Goal: Task Accomplishment & Management: Complete application form

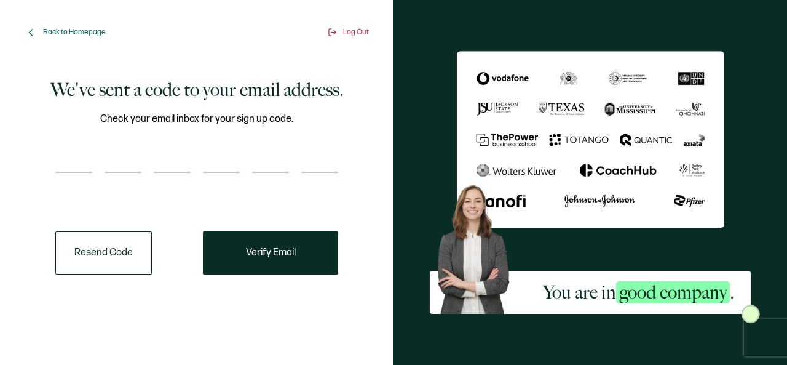
click at [66, 144] on div "Check your email inbox for your sign up code." at bounding box center [196, 149] width 283 height 77
click at [69, 154] on input "number" at bounding box center [73, 160] width 37 height 25
type input "4"
type input "5"
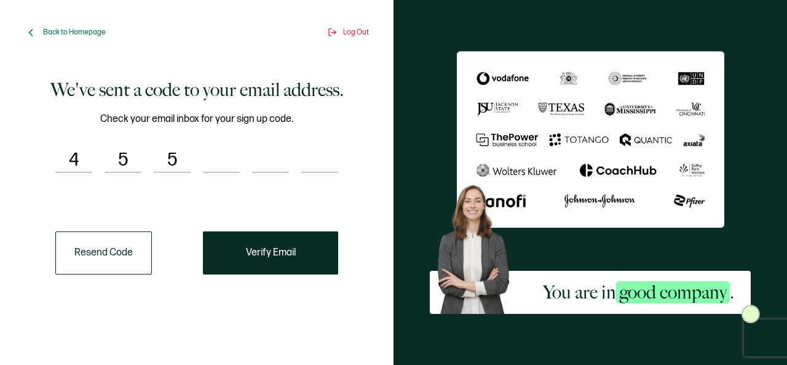
type input "5"
type input "8"
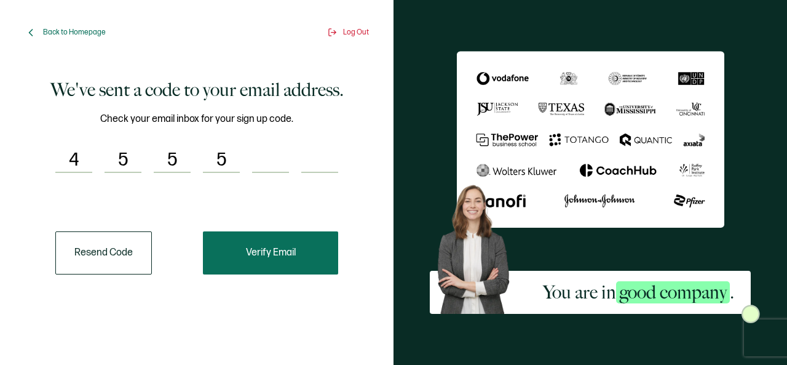
type input "5"
type input "8"
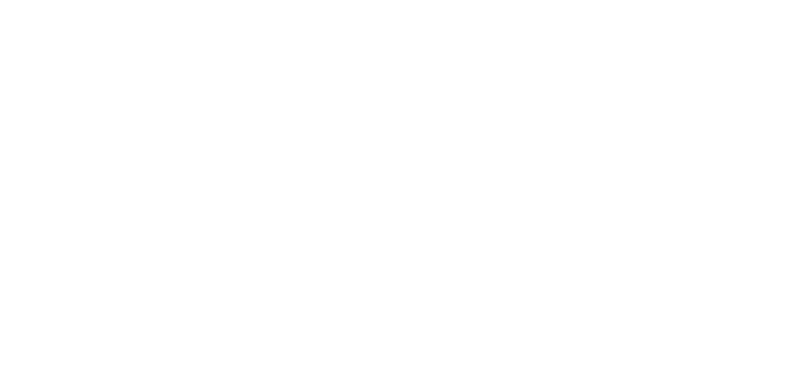
click at [279, 255] on div at bounding box center [393, 182] width 787 height 365
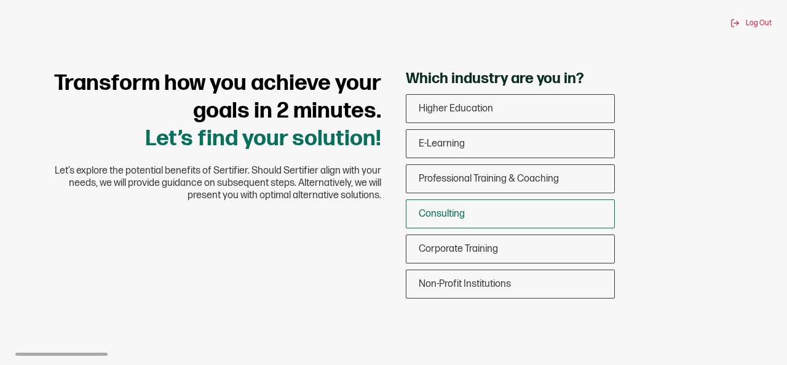
click at [459, 217] on span "Consulting" at bounding box center [442, 214] width 46 height 12
click at [0, 0] on input "Consulting" at bounding box center [0, 0] width 0 height 0
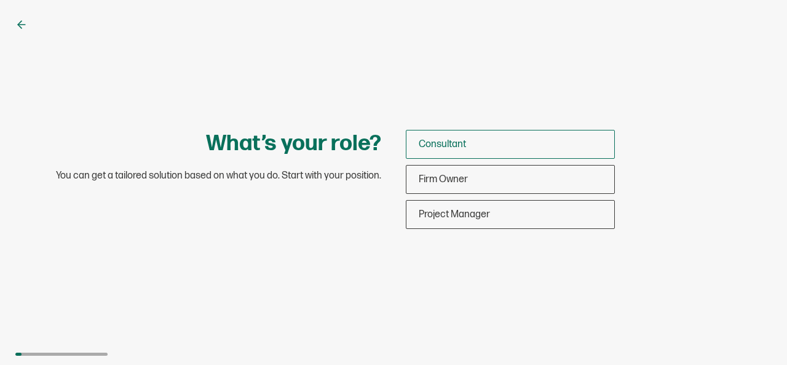
click at [438, 148] on span "Consultant" at bounding box center [442, 144] width 47 height 12
click at [0, 0] on input "Consultant" at bounding box center [0, 0] width 0 height 0
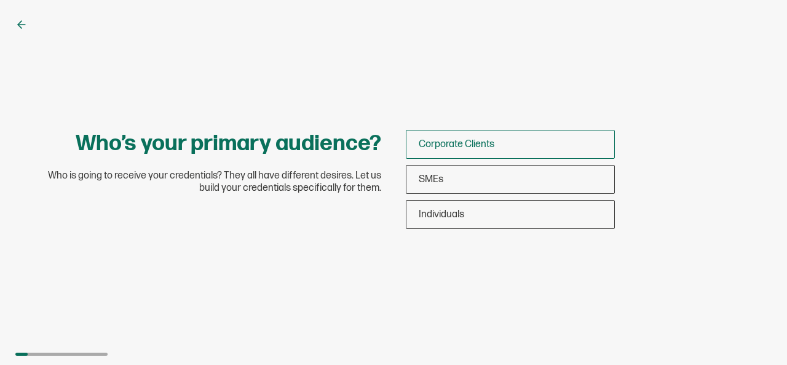
click at [461, 152] on div "Corporate Clients" at bounding box center [510, 144] width 208 height 29
click at [0, 0] on input "Corporate Clients" at bounding box center [0, 0] width 0 height 0
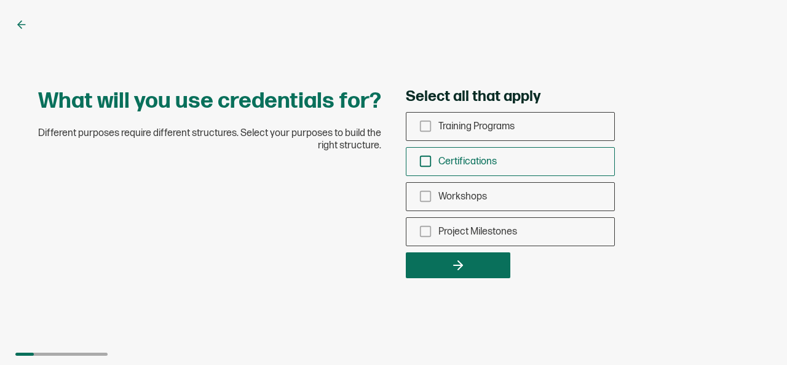
click at [430, 164] on rect "checkbox-group" at bounding box center [426, 161] width 10 height 10
click at [0, 0] on input "Certifications" at bounding box center [0, 0] width 0 height 0
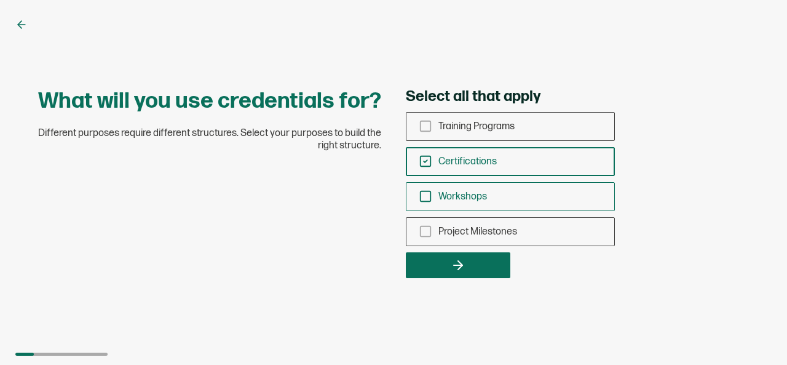
click at [426, 196] on icon "checkbox-group" at bounding box center [426, 196] width 14 height 14
click at [0, 0] on input "Workshops" at bounding box center [0, 0] width 0 height 0
click at [424, 163] on icon "checkbox-group" at bounding box center [426, 161] width 14 height 14
click at [0, 0] on input "Certifications" at bounding box center [0, 0] width 0 height 0
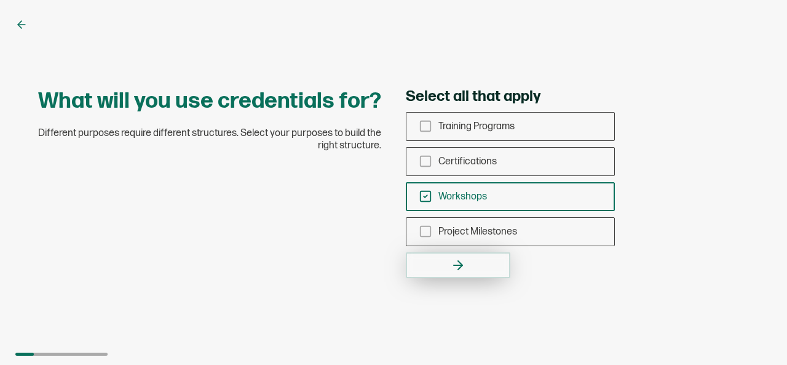
click at [468, 269] on button "button" at bounding box center [458, 265] width 105 height 26
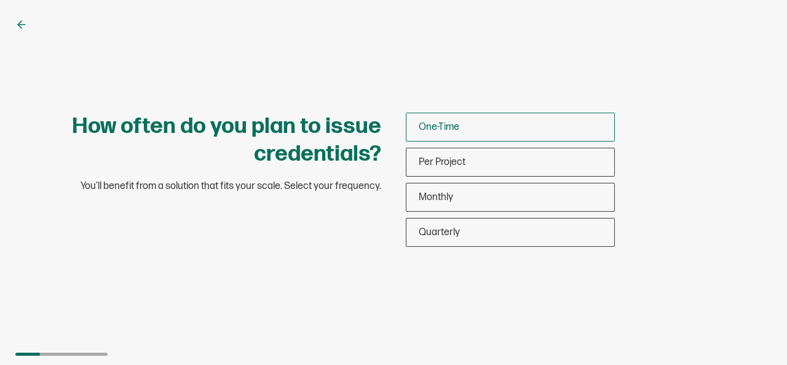
click at [454, 130] on span "One-Time" at bounding box center [439, 127] width 41 height 12
click at [0, 0] on input "One-Time" at bounding box center [0, 0] width 0 height 0
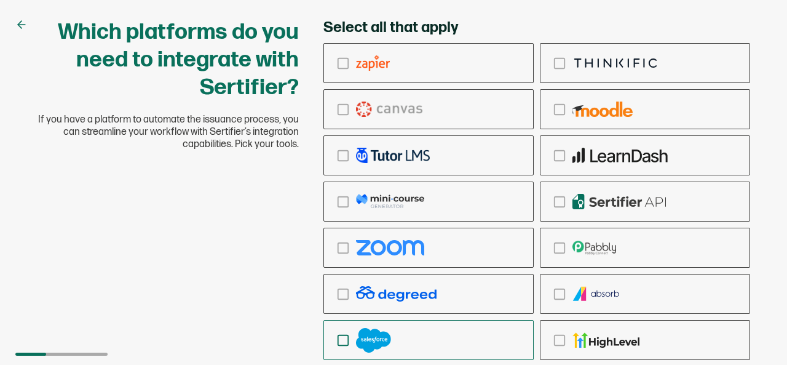
click at [347, 338] on icon "checkbox-group" at bounding box center [343, 340] width 14 height 14
click at [0, 0] on input "checkbox-group" at bounding box center [0, 0] width 0 height 0
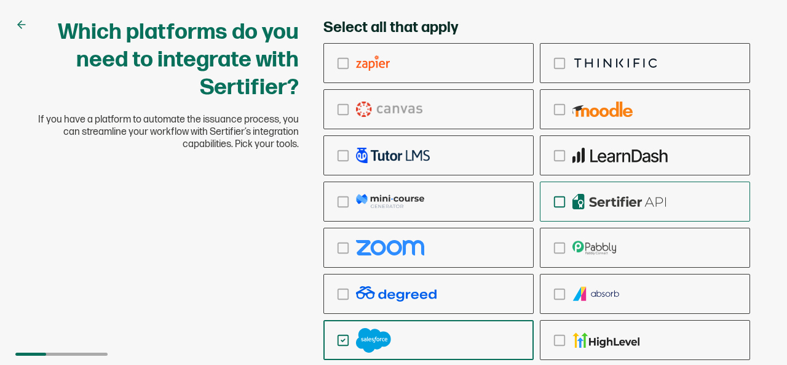
click at [562, 199] on icon "checkbox-group" at bounding box center [560, 202] width 14 height 14
click at [0, 0] on input "checkbox-group" at bounding box center [0, 0] width 0 height 0
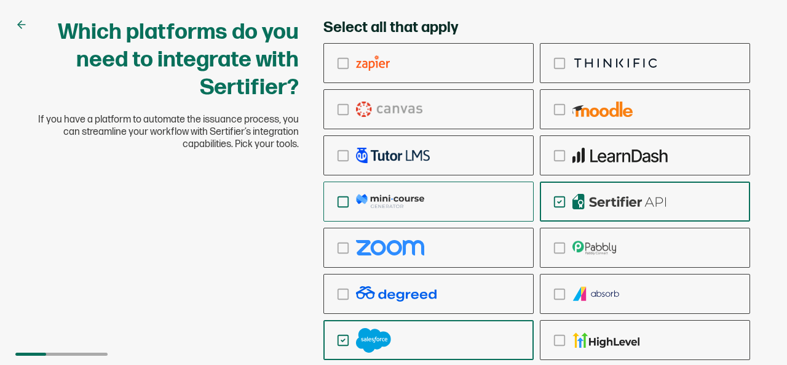
click at [427, 196] on div "checkbox-group" at bounding box center [428, 201] width 209 height 29
click at [0, 0] on input "checkbox-group" at bounding box center [0, 0] width 0 height 0
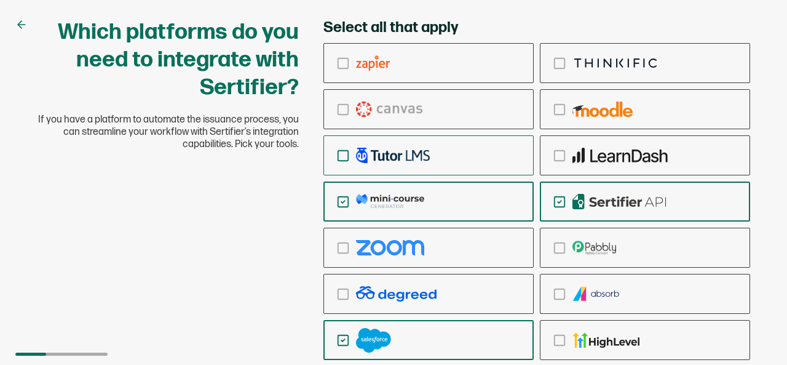
click at [422, 167] on div "checkbox-group" at bounding box center [428, 155] width 209 height 29
click at [0, 0] on input "checkbox-group" at bounding box center [0, 0] width 0 height 0
click at [417, 145] on div "checkbox-group" at bounding box center [428, 155] width 209 height 29
click at [0, 0] on input "checkbox-group" at bounding box center [0, 0] width 0 height 0
click at [417, 145] on div "checkbox-group" at bounding box center [428, 155] width 209 height 29
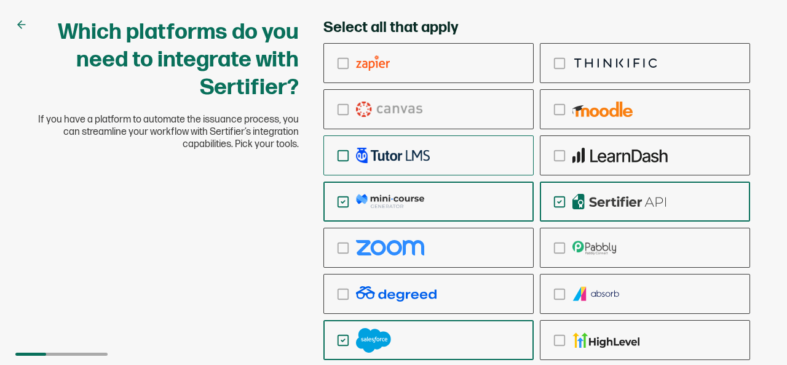
click at [0, 0] on input "checkbox-group" at bounding box center [0, 0] width 0 height 0
click at [408, 170] on label "checkbox-group" at bounding box center [428, 155] width 210 height 40
click at [0, 0] on input "checkbox-group" at bounding box center [0, 0] width 0 height 0
click at [404, 195] on img "checkbox-group" at bounding box center [390, 201] width 68 height 15
click at [0, 0] on input "checkbox-group" at bounding box center [0, 0] width 0 height 0
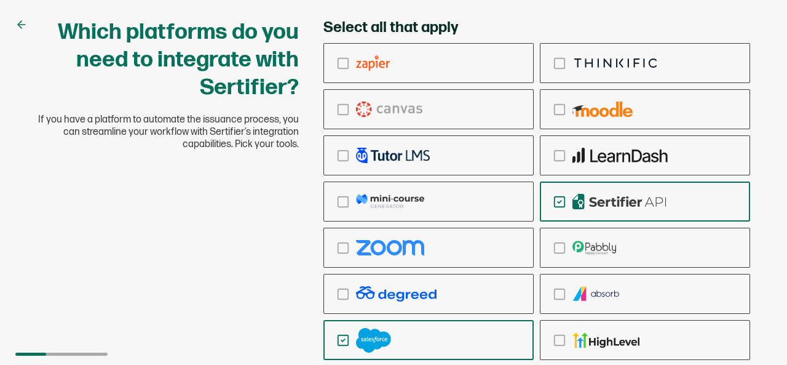
click at [22, 25] on icon at bounding box center [21, 24] width 12 height 12
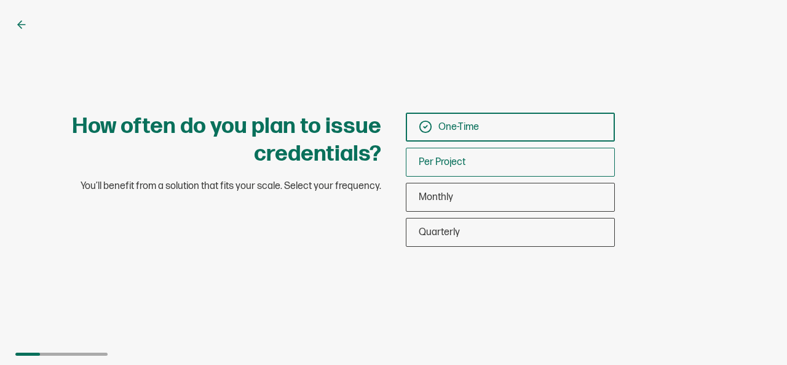
click at [457, 156] on span "Per Project" at bounding box center [442, 162] width 47 height 12
click at [0, 0] on input "Per Project" at bounding box center [0, 0] width 0 height 0
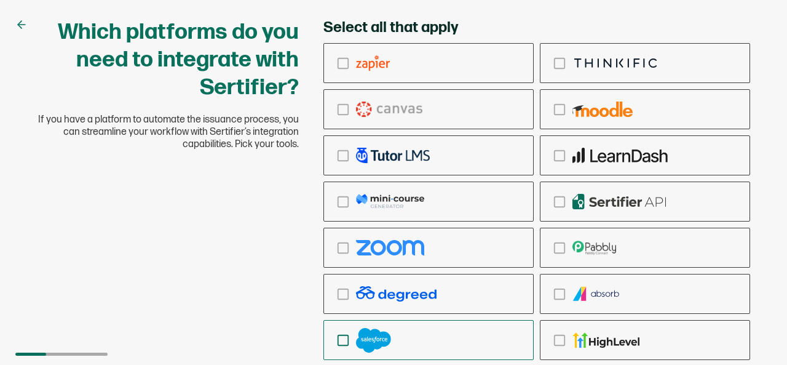
click at [339, 335] on rect "checkbox-group" at bounding box center [343, 340] width 10 height 10
click at [0, 0] on input "checkbox-group" at bounding box center [0, 0] width 0 height 0
click at [369, 340] on img "checkbox-group" at bounding box center [373, 340] width 35 height 25
click at [0, 0] on input "checkbox-group" at bounding box center [0, 0] width 0 height 0
click at [369, 340] on img "checkbox-group" at bounding box center [373, 340] width 35 height 25
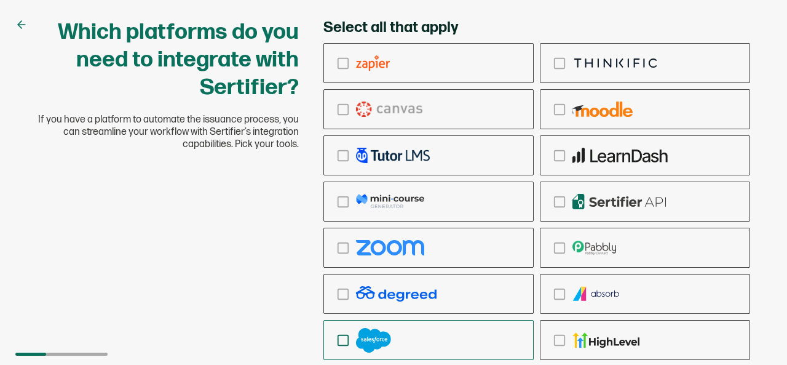
click at [0, 0] on input "checkbox-group" at bounding box center [0, 0] width 0 height 0
click at [82, 354] on div at bounding box center [61, 353] width 92 height 3
click at [117, 209] on div "Which platforms do you need to integrate with Sertifier? If you have a platform…" at bounding box center [394, 227] width 738 height 419
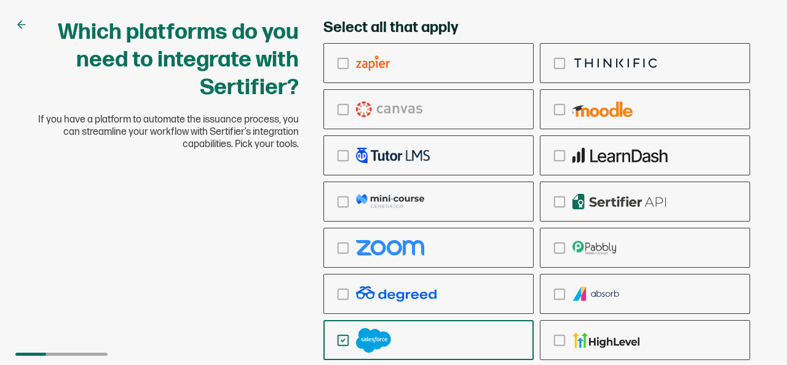
click at [117, 209] on div "Which platforms do you need to integrate with Sertifier? If you have a platform…" at bounding box center [394, 227] width 738 height 419
